Goal: Task Accomplishment & Management: Manage account settings

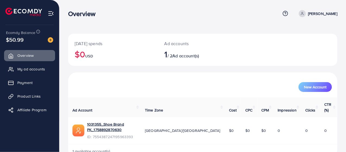
scroll to position [4, 0]
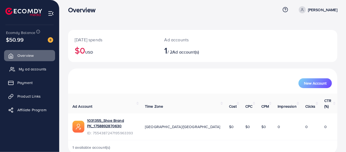
click at [43, 70] on span "My ad accounts" at bounding box center [33, 68] width 28 height 5
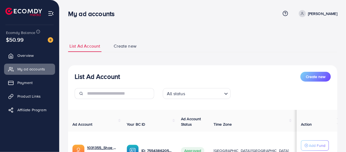
drag, startPoint x: 210, startPoint y: 62, endPoint x: 189, endPoint y: 43, distance: 28.1
click at [189, 43] on ul "List Ad Account Create new" at bounding box center [203, 46] width 270 height 12
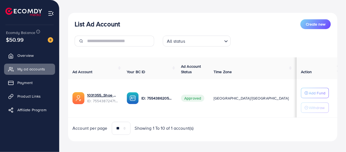
scroll to position [58, 0]
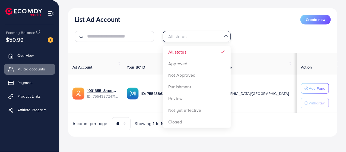
click at [189, 38] on input "Search for option" at bounding box center [193, 36] width 57 height 8
click at [219, 11] on div "List Ad Account Create new All status Loading... All status Approved Not Approv…" at bounding box center [203, 72] width 270 height 129
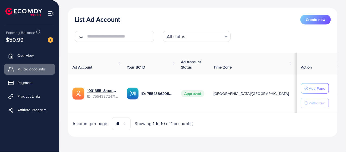
click at [50, 13] on img at bounding box center [51, 13] width 6 height 6
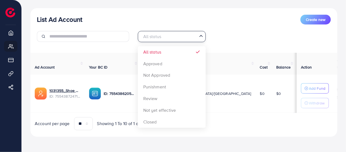
click at [157, 35] on div "All status" at bounding box center [169, 36] width 58 height 10
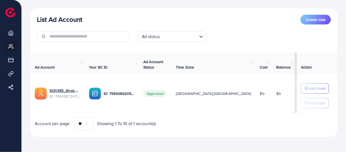
click at [151, 15] on div "List Ad Account Create new" at bounding box center [184, 20] width 294 height 10
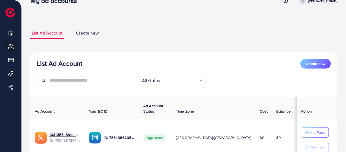
scroll to position [0, 0]
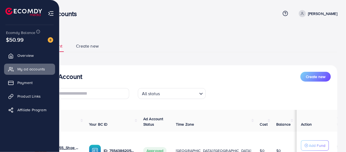
click at [12, 11] on img at bounding box center [23, 12] width 37 height 8
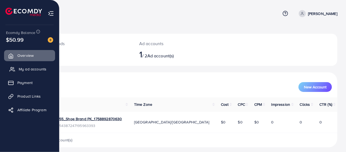
click at [29, 69] on span "My ad accounts" at bounding box center [33, 68] width 28 height 5
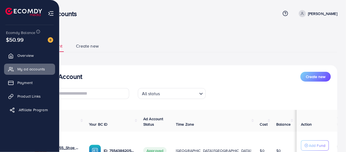
click at [28, 106] on link "Affiliate Program" at bounding box center [29, 109] width 51 height 11
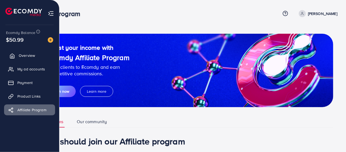
click at [21, 55] on span "Overview" at bounding box center [27, 55] width 16 height 5
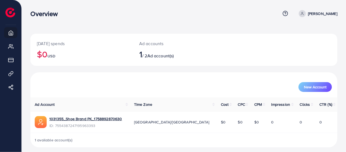
scroll to position [4, 0]
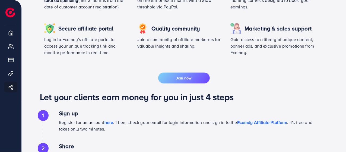
scroll to position [188, 0]
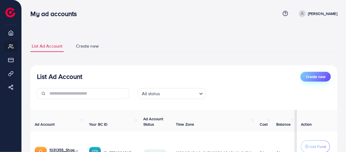
click at [319, 75] on span "Create new" at bounding box center [316, 76] width 20 height 5
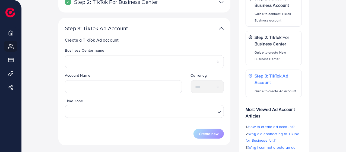
scroll to position [111, 0]
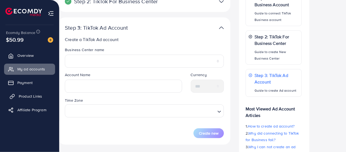
click at [39, 93] on span "Product Links" at bounding box center [30, 95] width 23 height 5
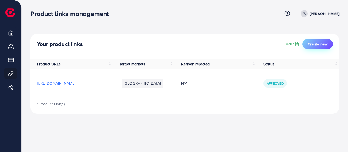
click at [316, 44] on span "Create new" at bounding box center [318, 43] width 20 height 5
